Goal: Information Seeking & Learning: Learn about a topic

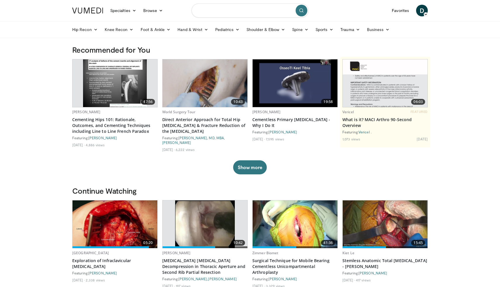
click at [229, 9] on input "Search topics, interventions" at bounding box center [249, 11] width 117 height 14
type input "*********"
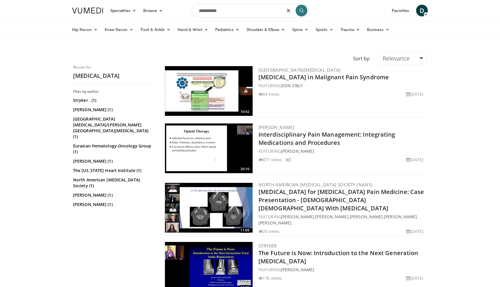
click at [200, 11] on input "*********" at bounding box center [249, 11] width 117 height 14
type input "**********"
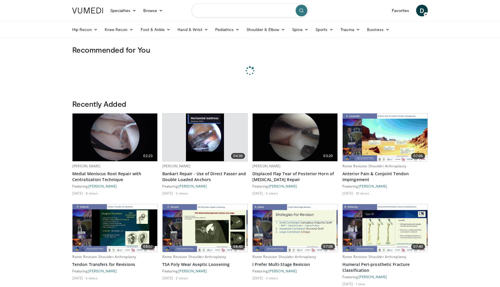
click at [225, 15] on input "Search topics, interventions" at bounding box center [249, 11] width 117 height 14
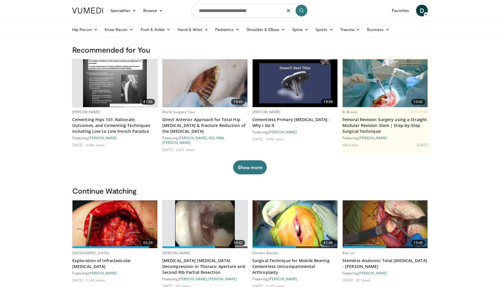
type input "**********"
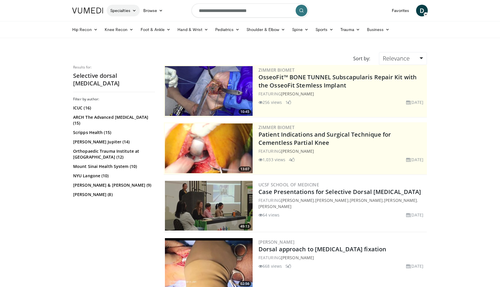
click at [135, 12] on icon at bounding box center [134, 10] width 4 height 4
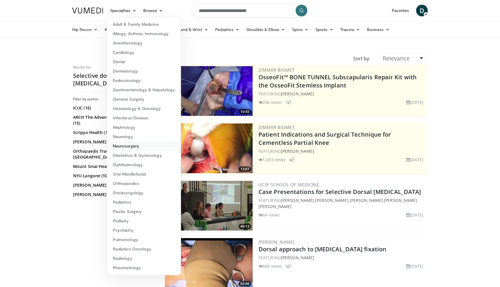
click at [131, 144] on link "Neurosurgery" at bounding box center [144, 145] width 74 height 9
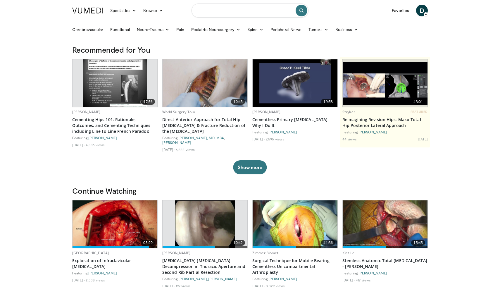
click at [220, 14] on input "Search topics, interventions" at bounding box center [249, 11] width 117 height 14
type input "**********"
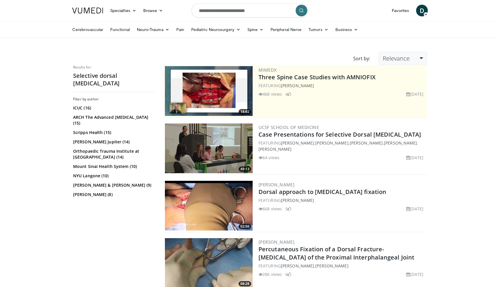
click at [401, 52] on link "Relevance" at bounding box center [403, 58] width 48 height 13
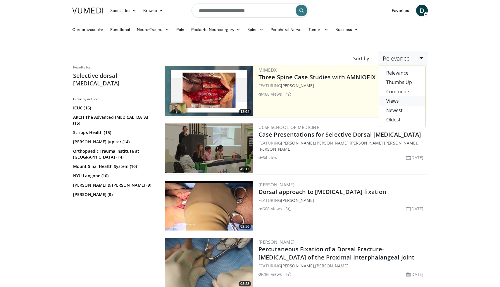
click at [400, 103] on link "Views" at bounding box center [402, 100] width 46 height 9
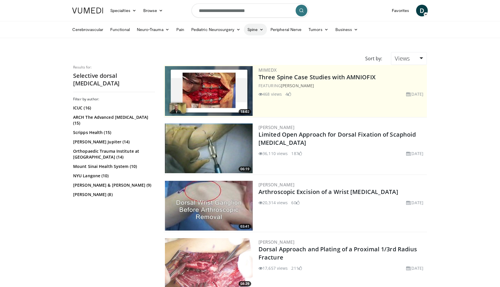
click at [263, 28] on icon at bounding box center [261, 29] width 4 height 4
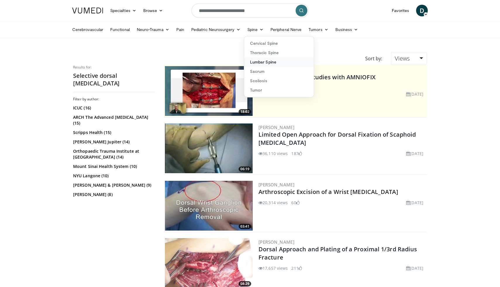
click at [270, 60] on link "Lumbar Spine" at bounding box center [279, 61] width 70 height 9
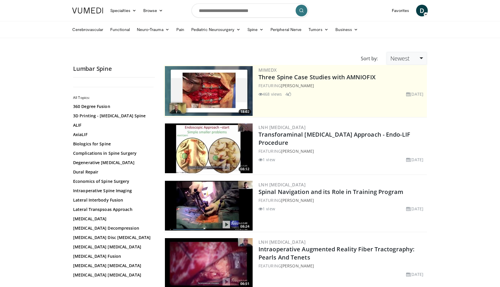
click at [397, 58] on span "Newest" at bounding box center [399, 58] width 19 height 8
click at [407, 75] on link "Relevance" at bounding box center [410, 72] width 46 height 9
click at [225, 211] on img at bounding box center [209, 206] width 88 height 50
click at [225, 145] on img at bounding box center [209, 148] width 88 height 50
click at [156, 7] on link "Browse" at bounding box center [153, 11] width 27 height 12
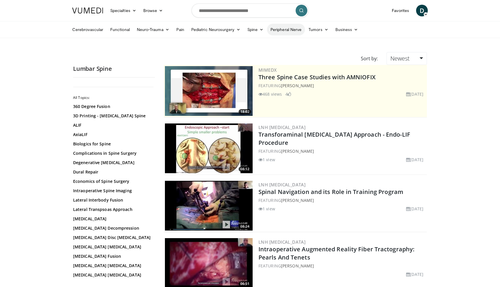
click at [301, 31] on link "Peripheral Nerve" at bounding box center [286, 30] width 38 height 12
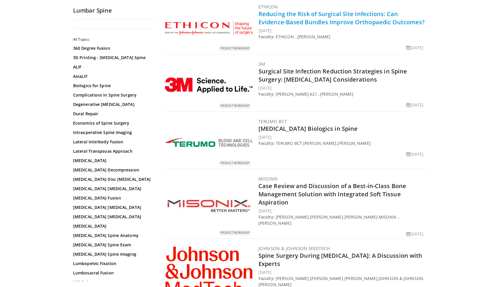
scroll to position [282, 0]
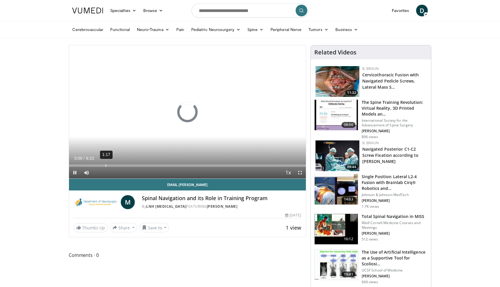
click at [106, 162] on div "Loaded : 0.00% 1:17 0:00" at bounding box center [187, 164] width 237 height 6
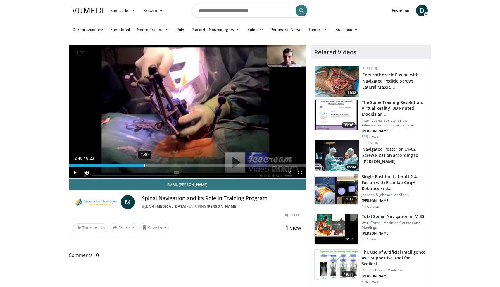
click at [144, 162] on div "Loaded : 0.00% 2:40 2:40" at bounding box center [187, 164] width 237 height 6
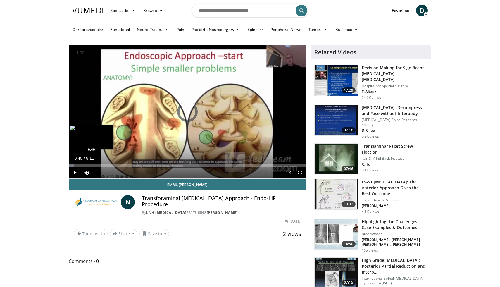
click at [89, 165] on div "Progress Bar" at bounding box center [89, 165] width 1 height 2
click at [116, 165] on div "Progress Bar" at bounding box center [116, 165] width 1 height 2
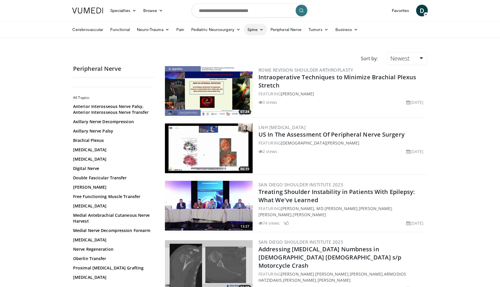
click at [261, 32] on link "Spine" at bounding box center [255, 30] width 23 height 12
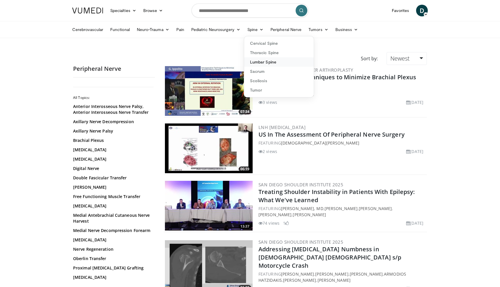
click at [270, 63] on link "Lumbar Spine" at bounding box center [279, 61] width 70 height 9
